Goal: Task Accomplishment & Management: Use online tool/utility

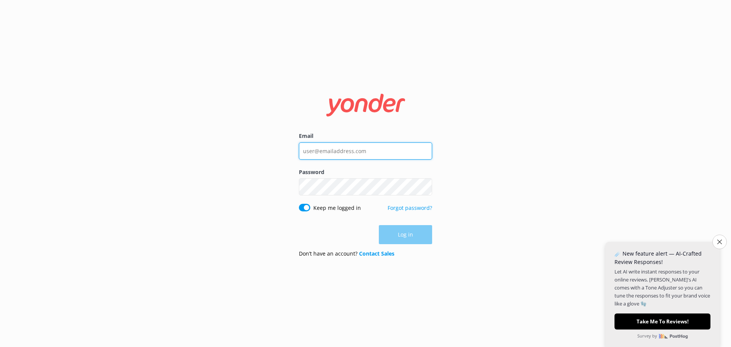
type input "[PERSON_NAME][EMAIL_ADDRESS][DOMAIN_NAME]"
click at [421, 237] on div "Log in" at bounding box center [365, 234] width 133 height 19
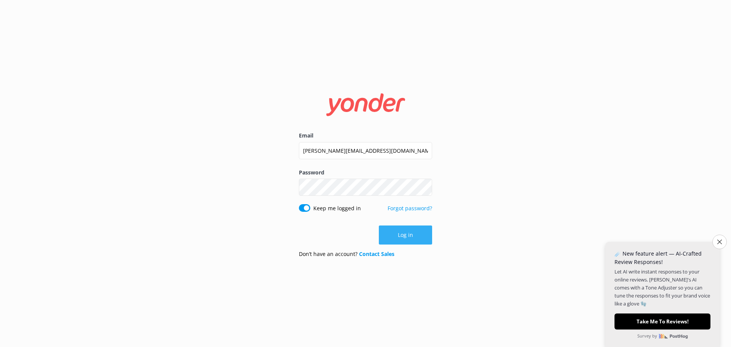
click at [408, 237] on button "Log in" at bounding box center [405, 234] width 53 height 19
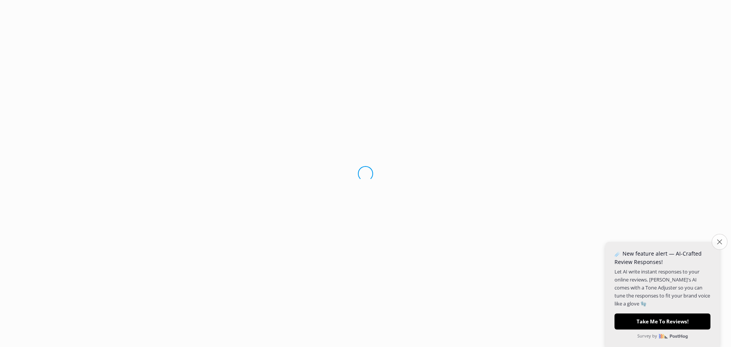
click at [720, 241] on icon "Close survey" at bounding box center [719, 241] width 5 height 5
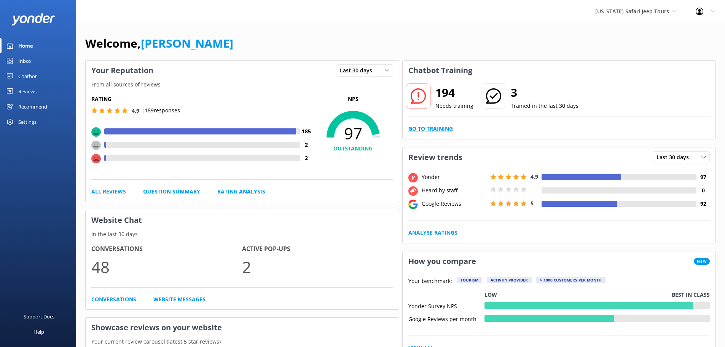
click at [441, 129] on link "Go to Training" at bounding box center [430, 128] width 45 height 8
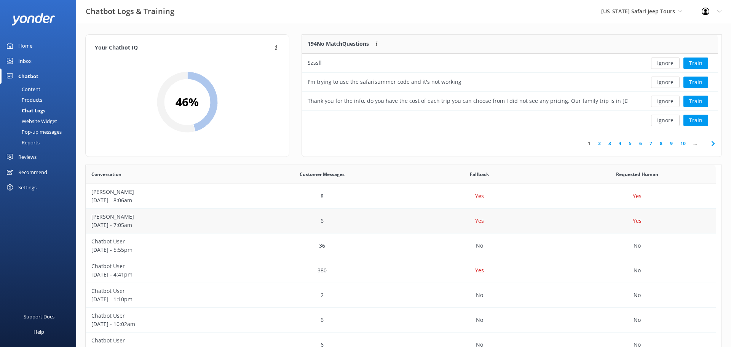
scroll to position [6, 6]
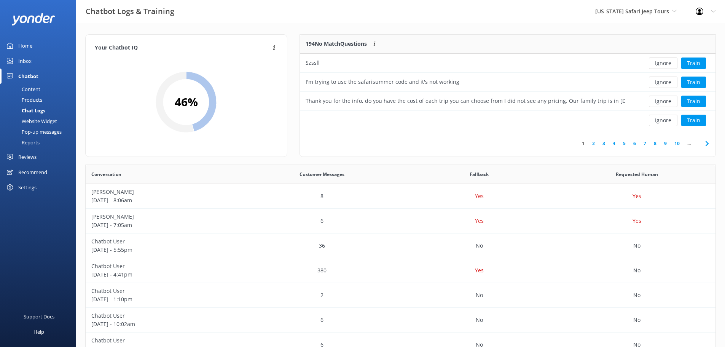
click at [241, 6] on div "Chatbot Logs & Training [US_STATE] Safari Jeep Tours [US_STATE] Safari Jeep Tou…" at bounding box center [362, 11] width 725 height 23
click at [688, 83] on button "Train" at bounding box center [693, 82] width 25 height 11
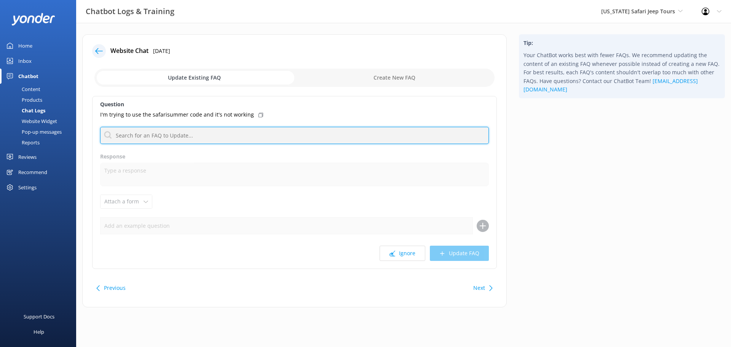
click at [175, 133] on input "text" at bounding box center [294, 135] width 389 height 17
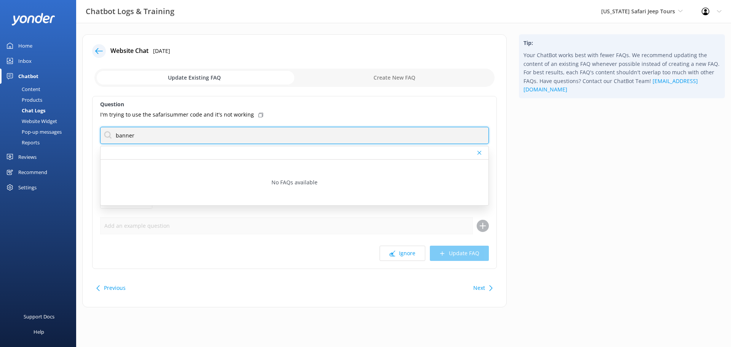
drag, startPoint x: 138, startPoint y: 134, endPoint x: 88, endPoint y: 134, distance: 50.2
click at [88, 134] on div "Website Chat [DATE] Update Existing FAQ Create New FAQ Question I'm trying to u…" at bounding box center [294, 170] width 424 height 273
type input "w"
type input "p"
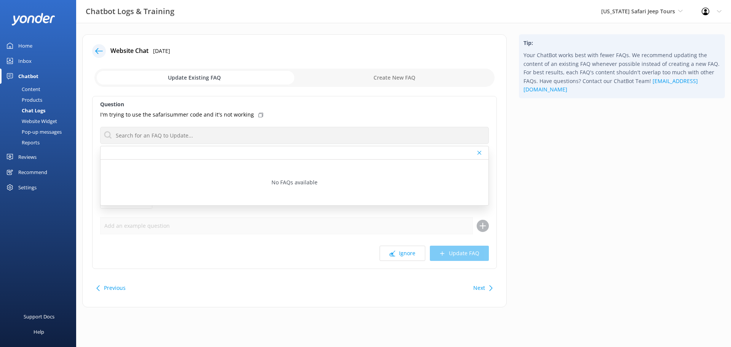
click at [388, 79] on input "checkbox" at bounding box center [294, 78] width 400 height 18
checkbox input "true"
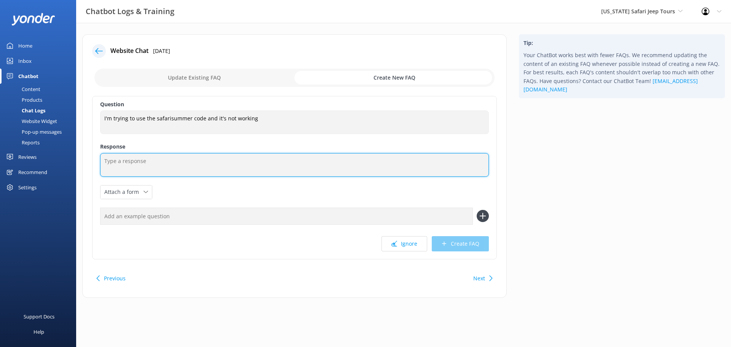
click at [122, 163] on textarea at bounding box center [294, 165] width 389 height 24
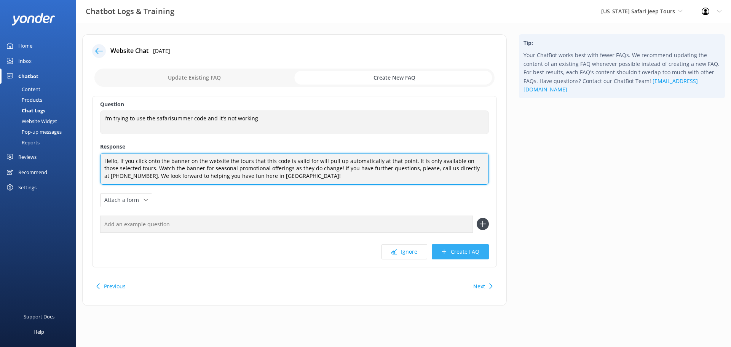
type textarea "Hello, If you click onto the banner on the website the tours that this code is …"
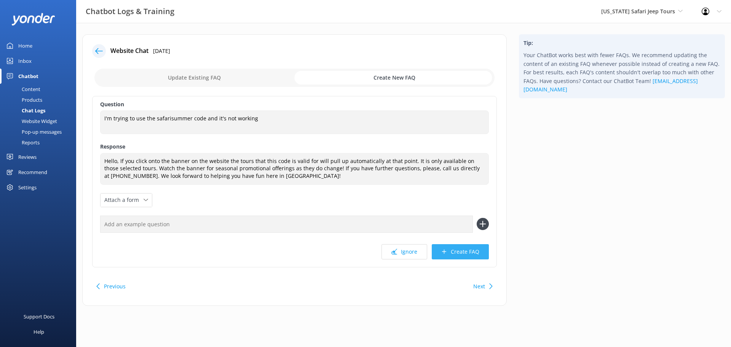
click at [467, 247] on button "Create FAQ" at bounding box center [460, 251] width 57 height 15
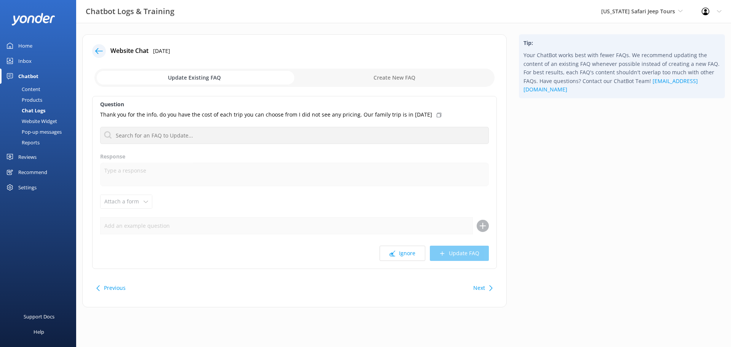
click at [625, 244] on div "Tip: Your ChatBot works best with fewer FAQs. We recommend updating the content…" at bounding box center [622, 174] width 218 height 281
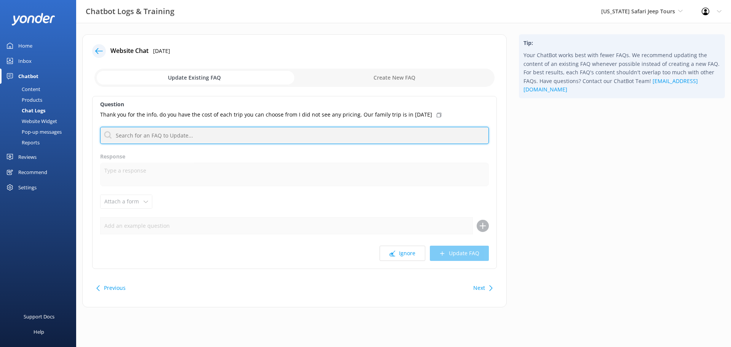
click at [158, 137] on input "text" at bounding box center [294, 135] width 389 height 17
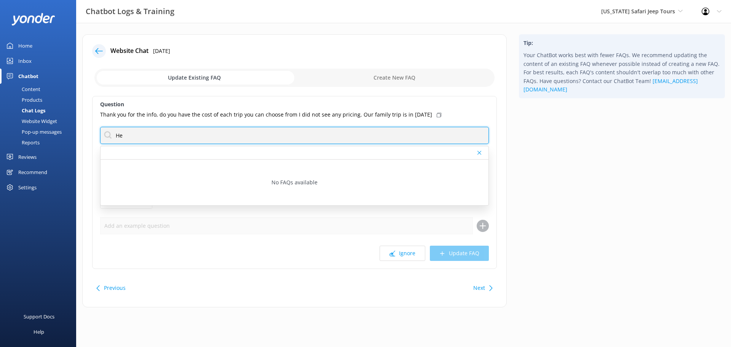
type input "H"
